Goal: Find specific page/section

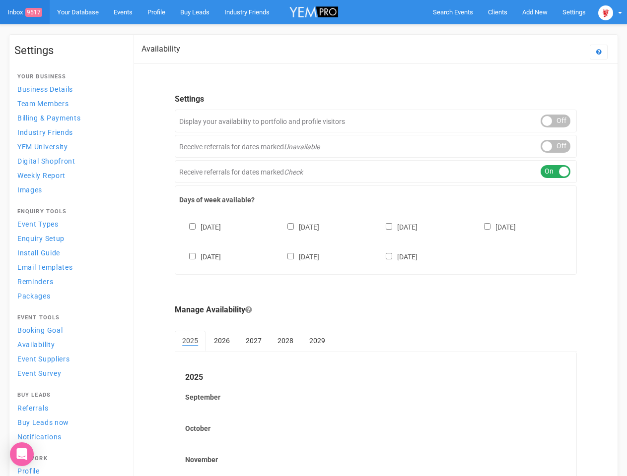
click at [313, 238] on div "[DATE] [DATE] [DATE] [DATE] [DATE] [DATE] [DATE]" at bounding box center [375, 237] width 393 height 60
click at [452, 12] on span "Search Events" at bounding box center [453, 11] width 40 height 7
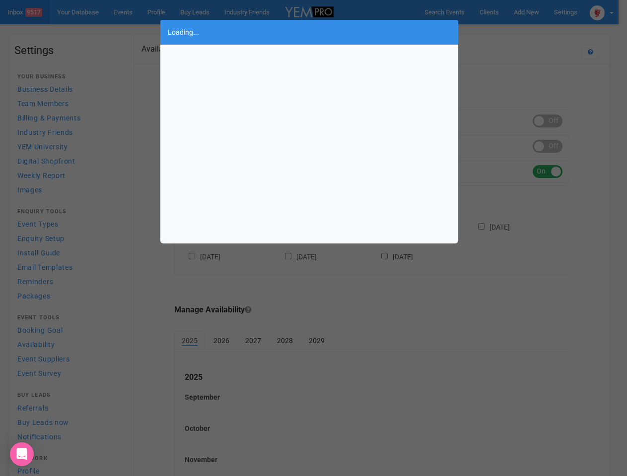
click at [534, 12] on div "Loading..." at bounding box center [313, 238] width 627 height 476
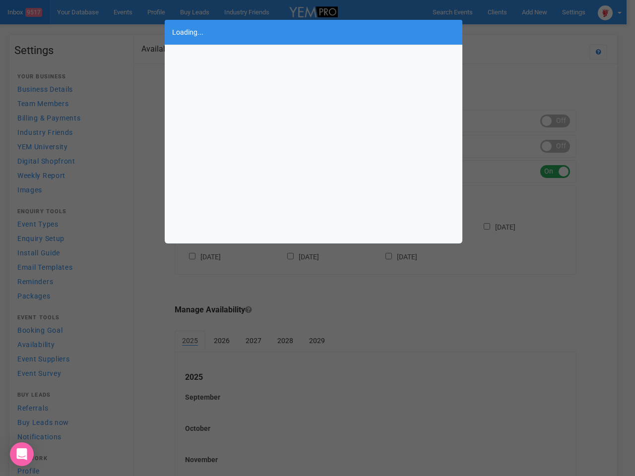
click at [511, 32] on div "Loading..." at bounding box center [317, 238] width 635 height 476
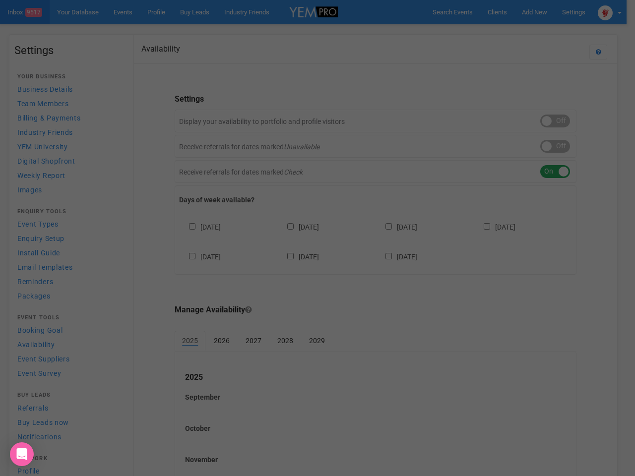
click at [610, 12] on div "Loading..." at bounding box center [317, 238] width 635 height 476
click at [555, 121] on div "Loading..." at bounding box center [317, 238] width 635 height 476
click at [555, 146] on div at bounding box center [317, 238] width 635 height 476
click at [555, 172] on div at bounding box center [317, 238] width 635 height 476
click at [376, 241] on div at bounding box center [317, 238] width 635 height 476
